Goal: Task Accomplishment & Management: Use online tool/utility

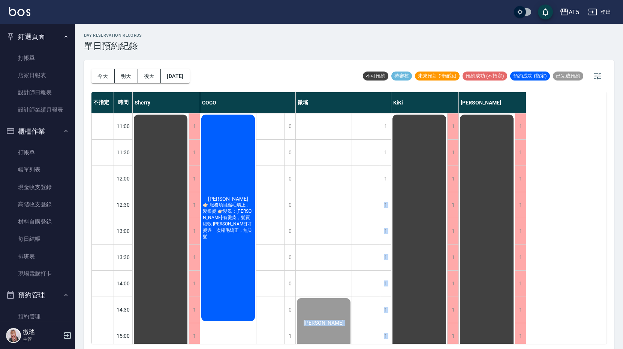
scroll to position [75, 0]
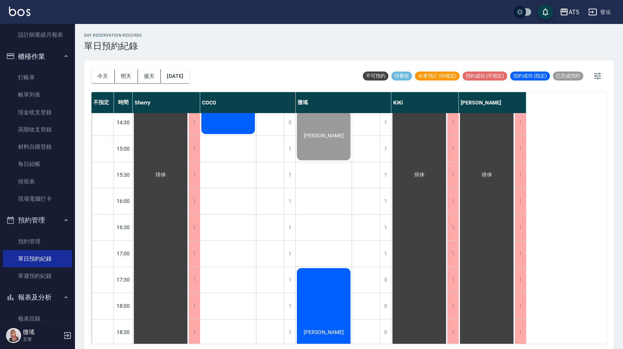
click at [253, 277] on div "吳軒瑩 👉🏻 服務項目縮毛矯正，髮根燙 👉🏻髮況：吳軒瑩-有燙染，髮質細軟 鄭渝可-燙過一次縮毛矯正，無染髮" at bounding box center [228, 162] width 56 height 472
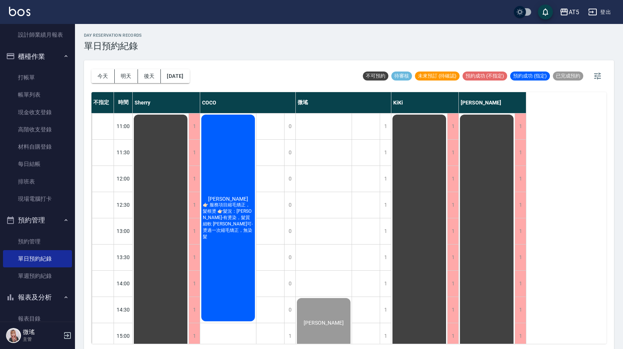
scroll to position [0, 0]
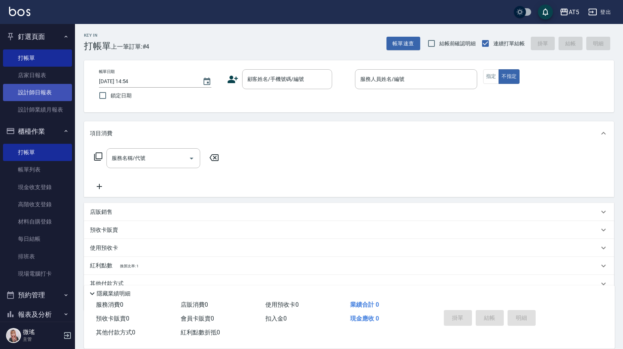
click at [53, 91] on link "設計師日報表" at bounding box center [37, 92] width 69 height 17
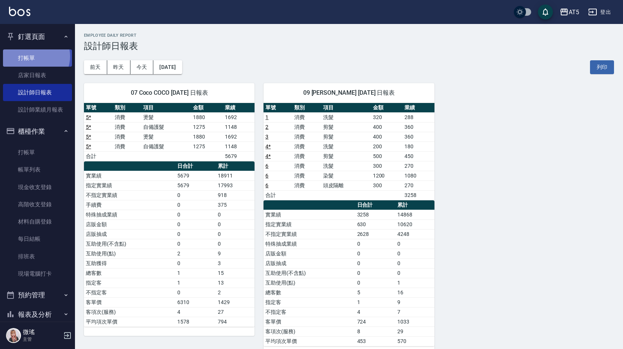
click at [35, 56] on link "打帳單" at bounding box center [37, 57] width 69 height 17
